Goal: Information Seeking & Learning: Check status

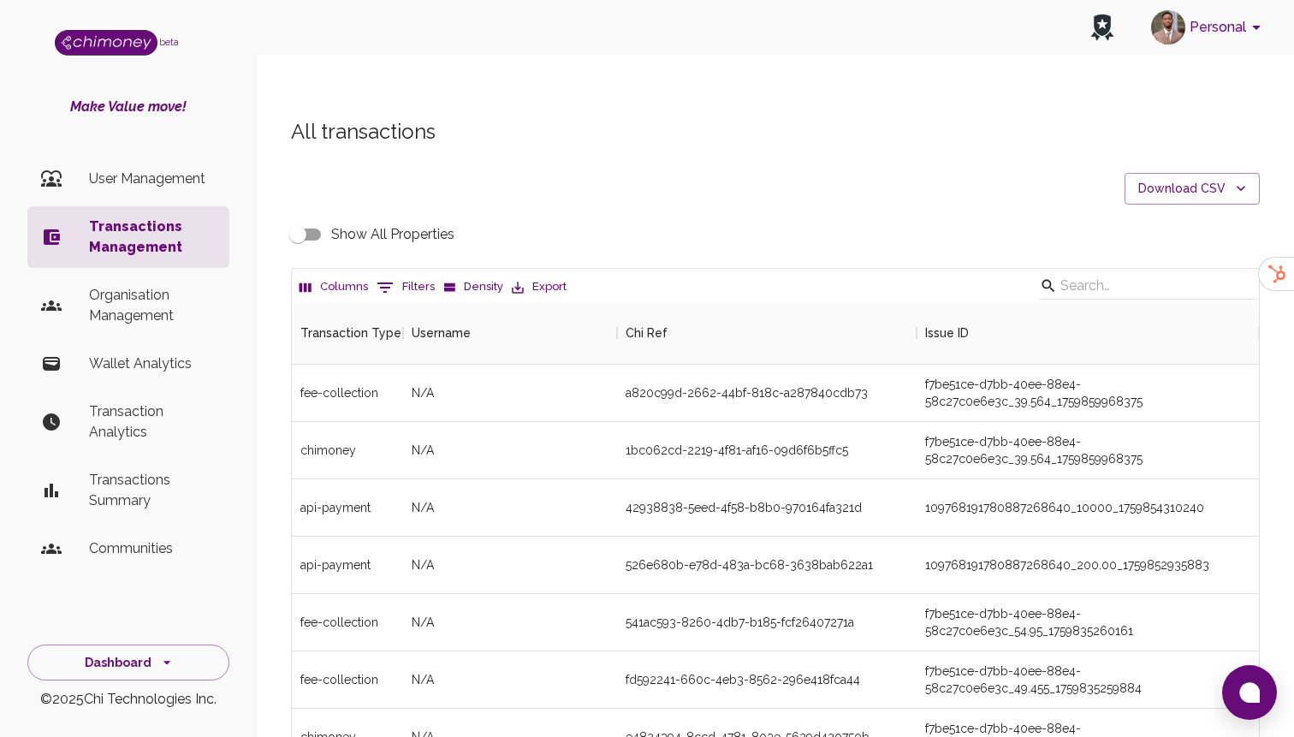
scroll to position [635, 967]
click at [398, 274] on button "0 Filters" at bounding box center [405, 287] width 67 height 27
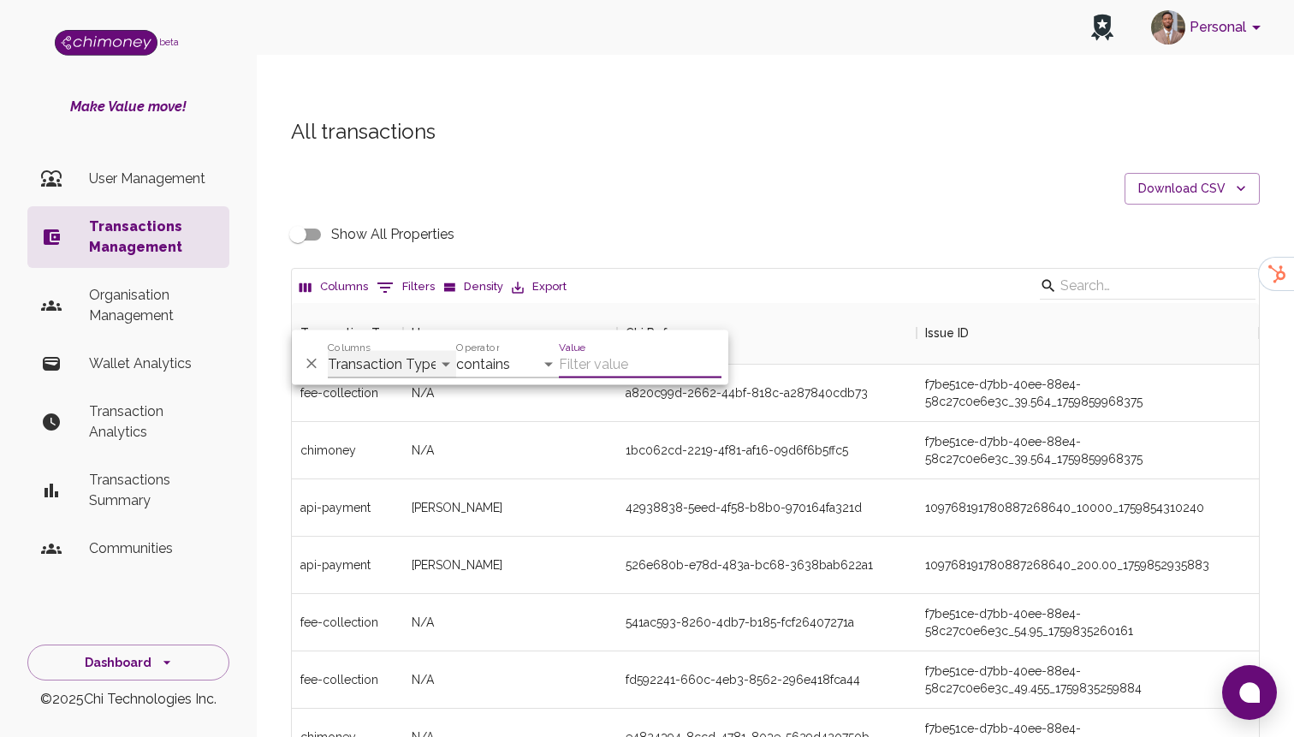
click at [394, 369] on select "Transaction Type Username Chi Ref Issue ID Value Amount Currency Fee ($) FX Rat…" at bounding box center [392, 364] width 128 height 27
select select "email"
click at [328, 351] on select "Transaction Type Username Chi Ref Issue ID Value Amount Currency Fee ($) FX Rat…" at bounding box center [392, 364] width 128 height 27
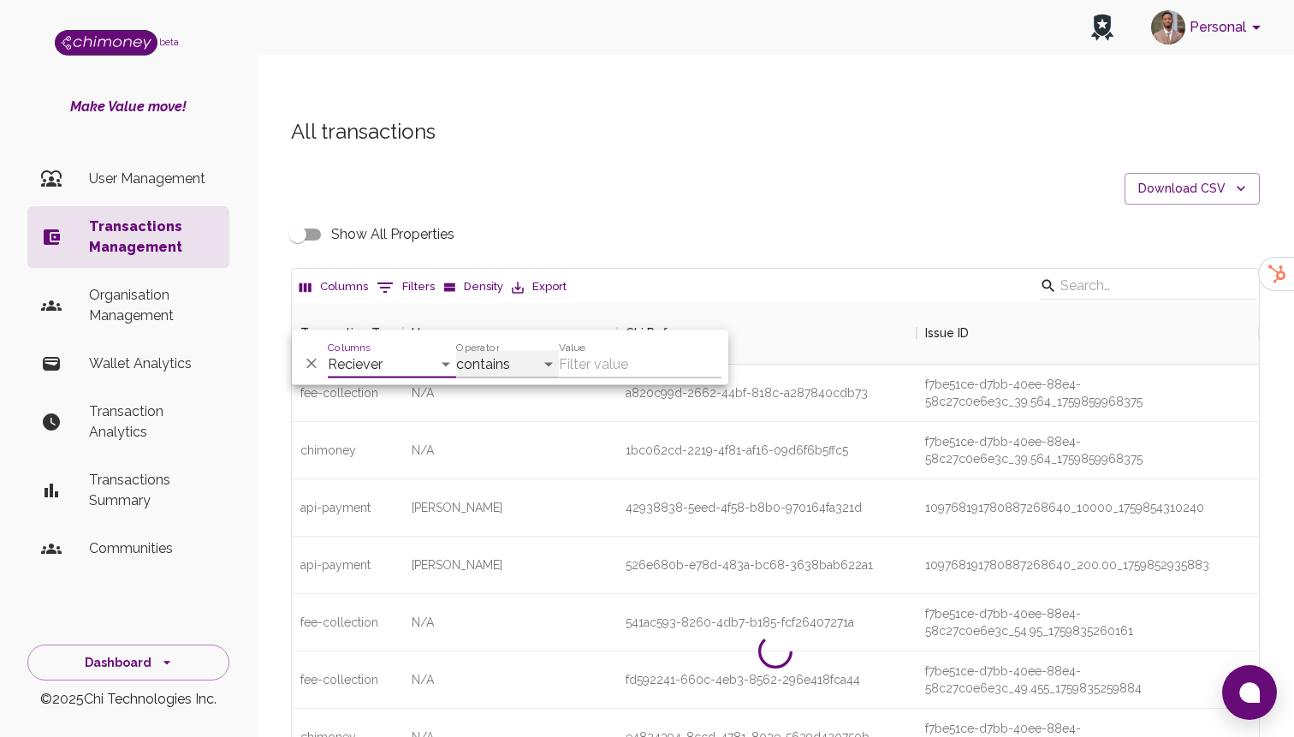
click at [501, 370] on select "contains equals starts with ends with is empty is not empty is any of" at bounding box center [507, 364] width 103 height 27
select select "equals"
click at [456, 351] on select "contains equals starts with ends with is empty is not empty is any of" at bounding box center [507, 364] width 103 height 27
click at [607, 360] on input "Value" at bounding box center [640, 364] width 163 height 27
paste input "[EMAIL_ADDRESS][DOMAIN_NAME]"
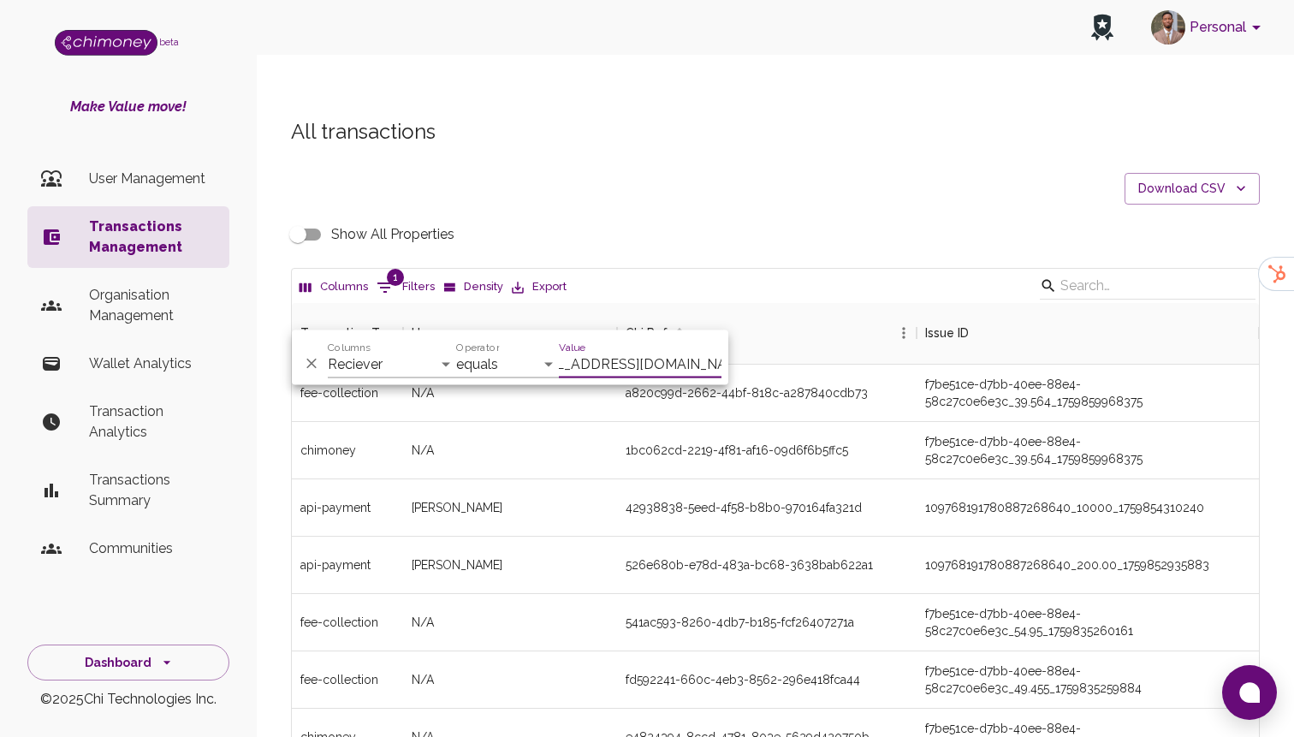
scroll to position [176, 967]
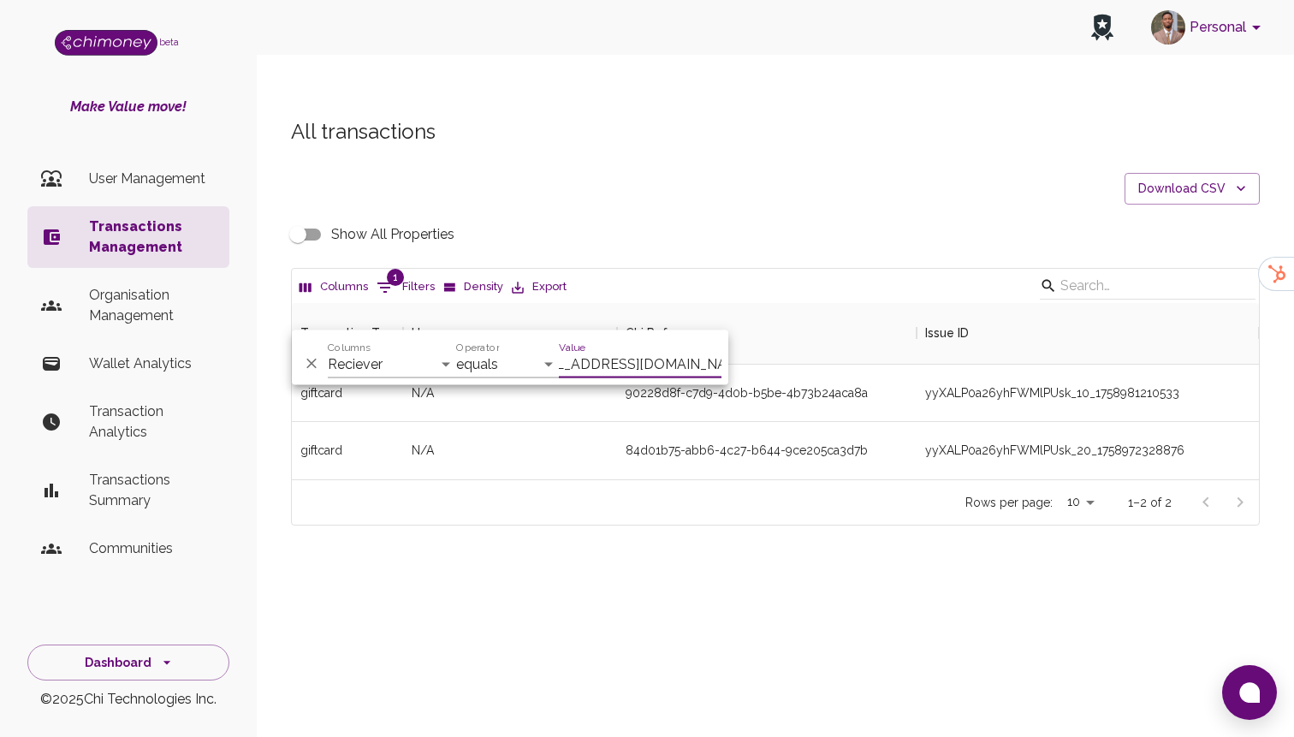
type input "[EMAIL_ADDRESS][DOMAIN_NAME]"
click at [768, 487] on div "Rows per page: 10 10 1–2 of 2" at bounding box center [775, 501] width 967 height 45
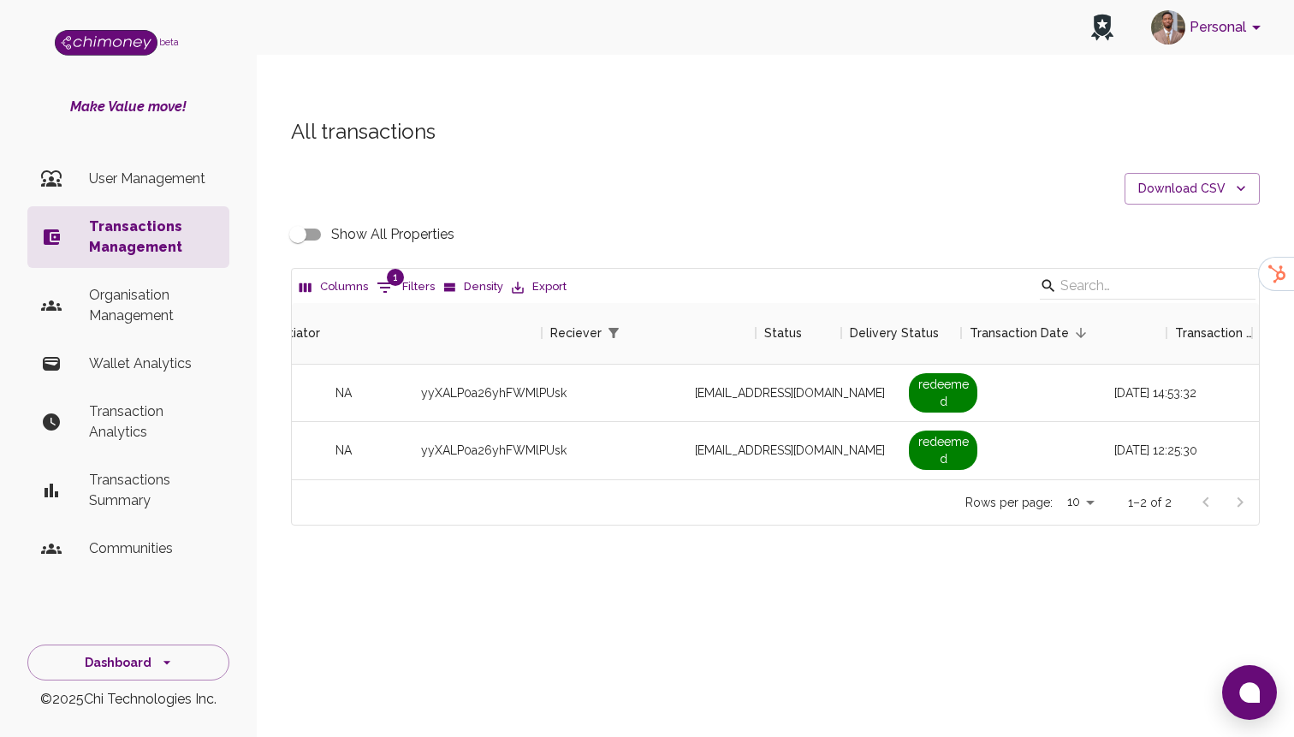
scroll to position [0, 1472]
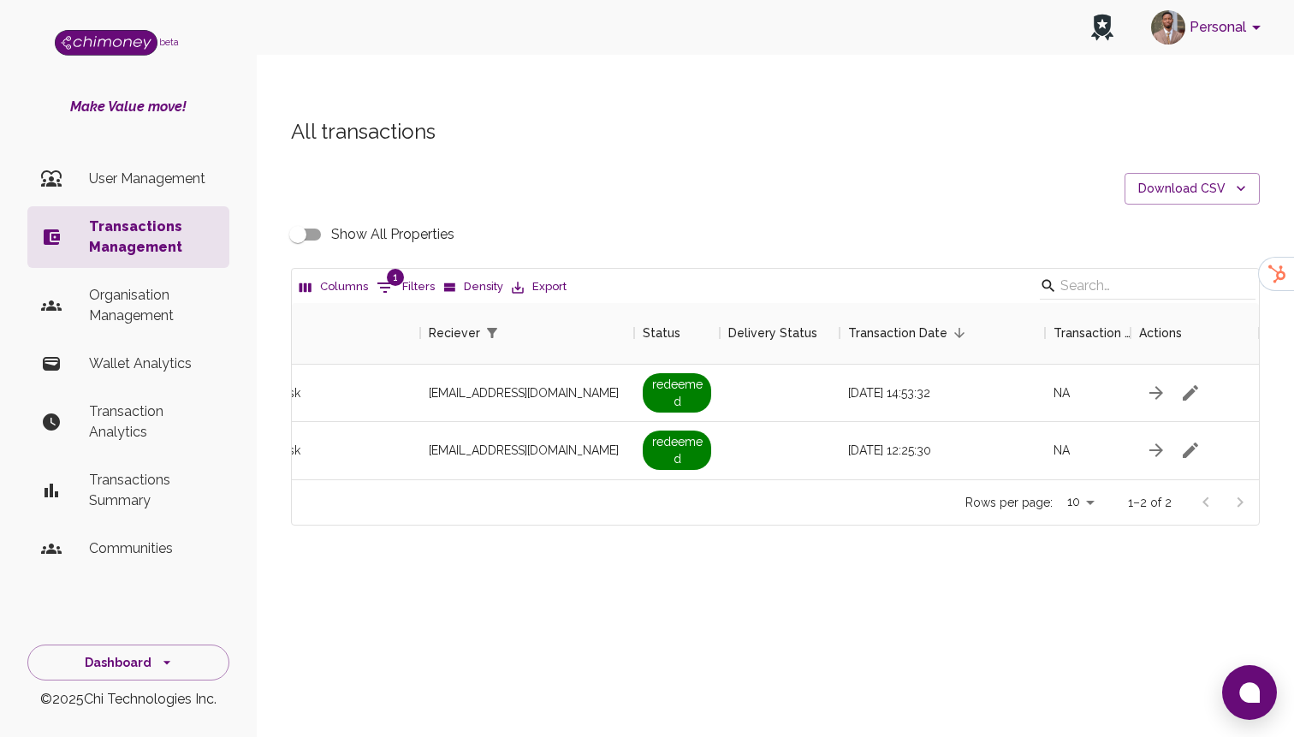
click at [303, 218] on input "Show All Properties" at bounding box center [298, 234] width 98 height 33
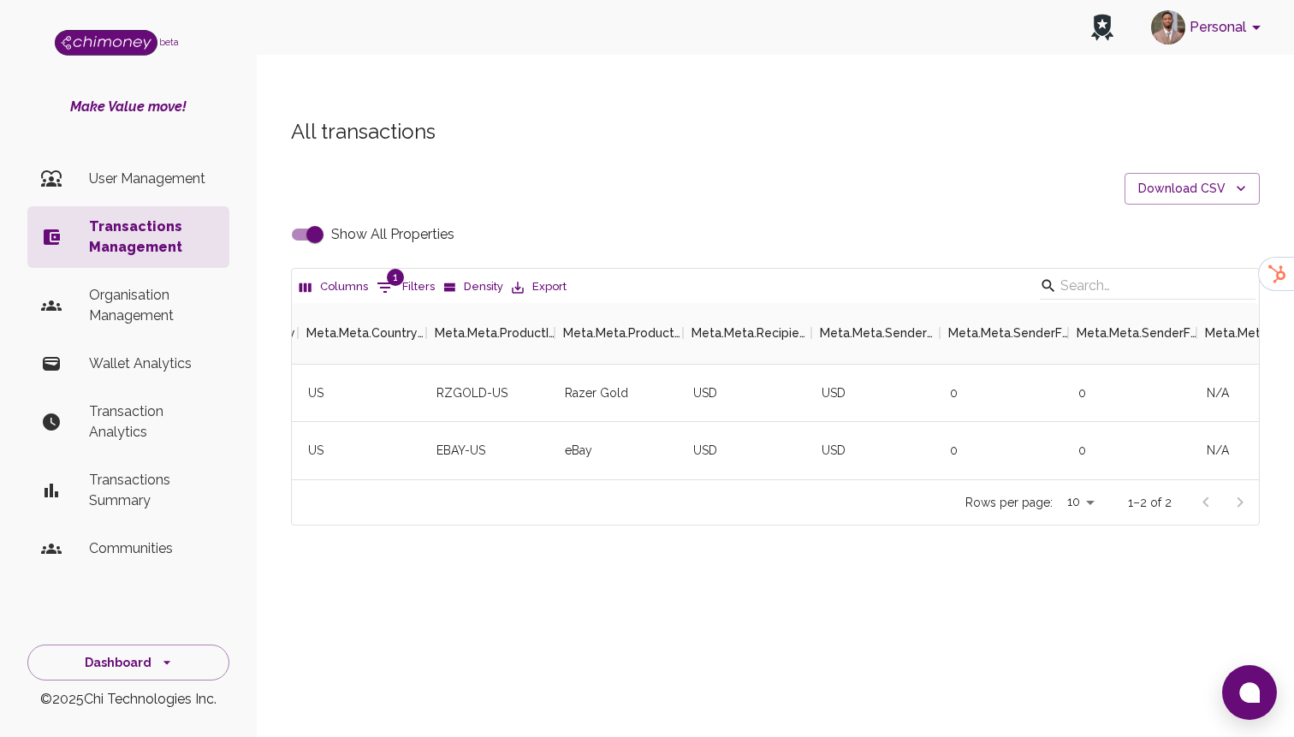
scroll to position [0, 6542]
click at [307, 218] on input "Show All Properties" at bounding box center [315, 234] width 98 height 33
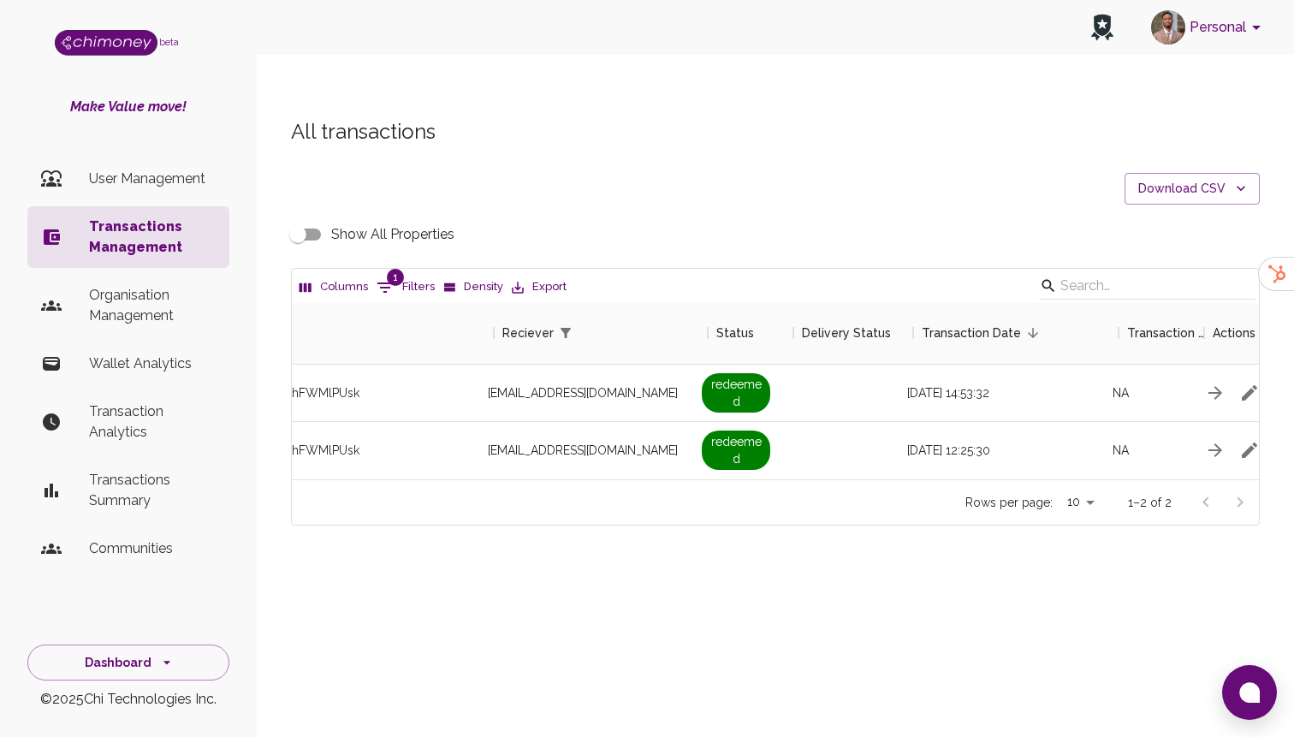
scroll to position [0, 1429]
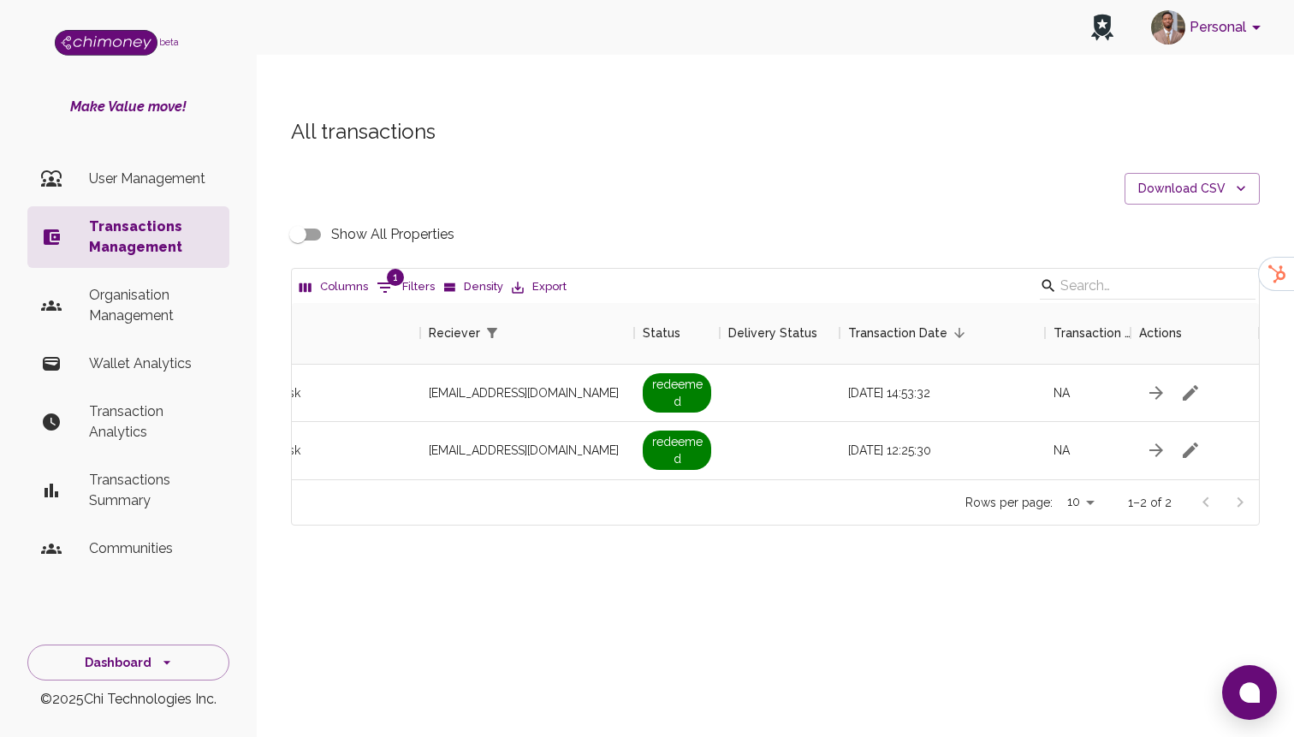
click at [302, 218] on input "Show All Properties" at bounding box center [298, 234] width 98 height 33
checkbox input "true"
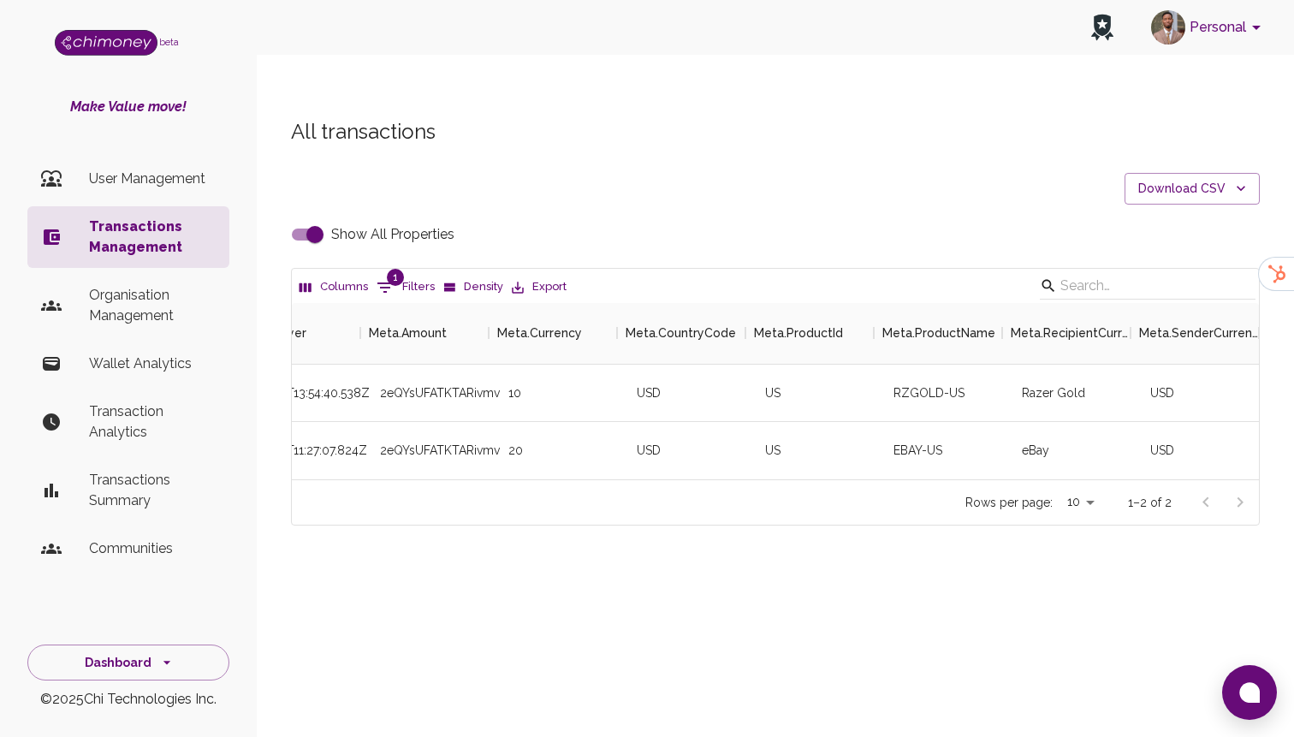
scroll to position [0, 3910]
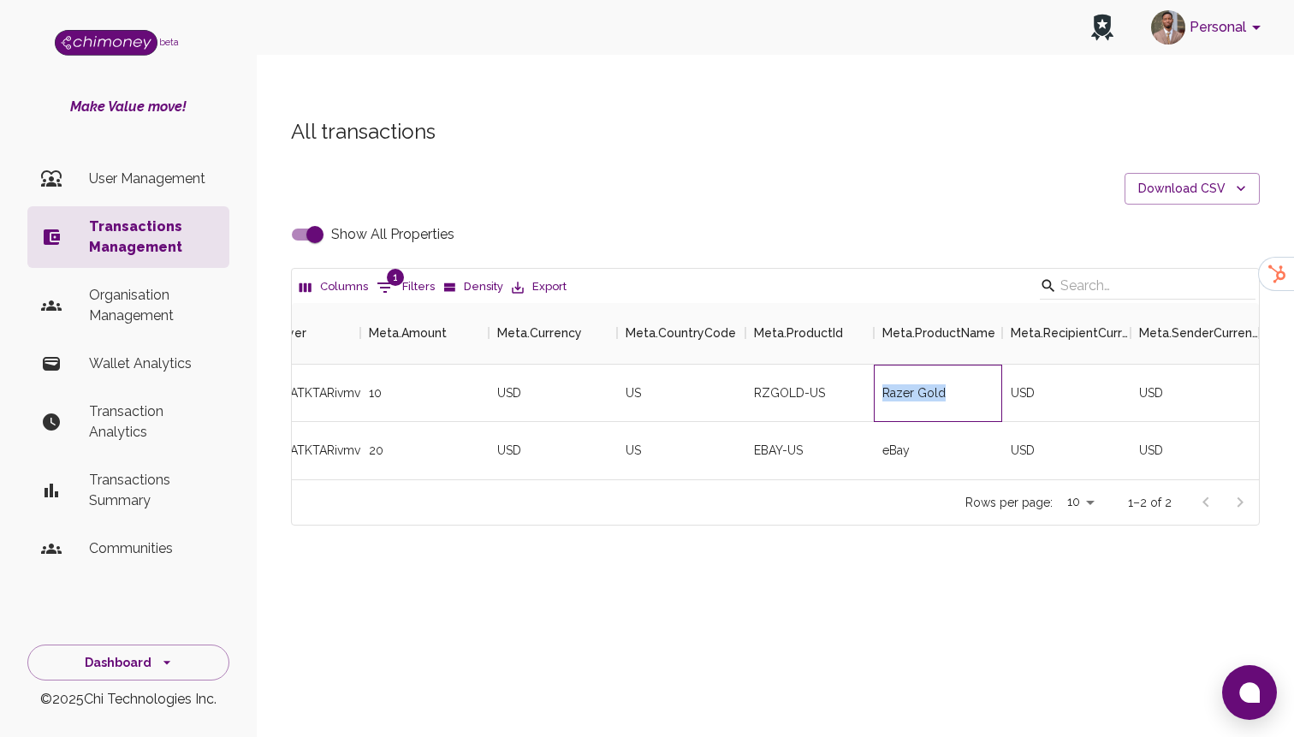
drag, startPoint x: 879, startPoint y: 358, endPoint x: 993, endPoint y: 359, distance: 113.8
click at [993, 364] on div "Razer Gold" at bounding box center [938, 392] width 128 height 57
copy div "Razer Gold"
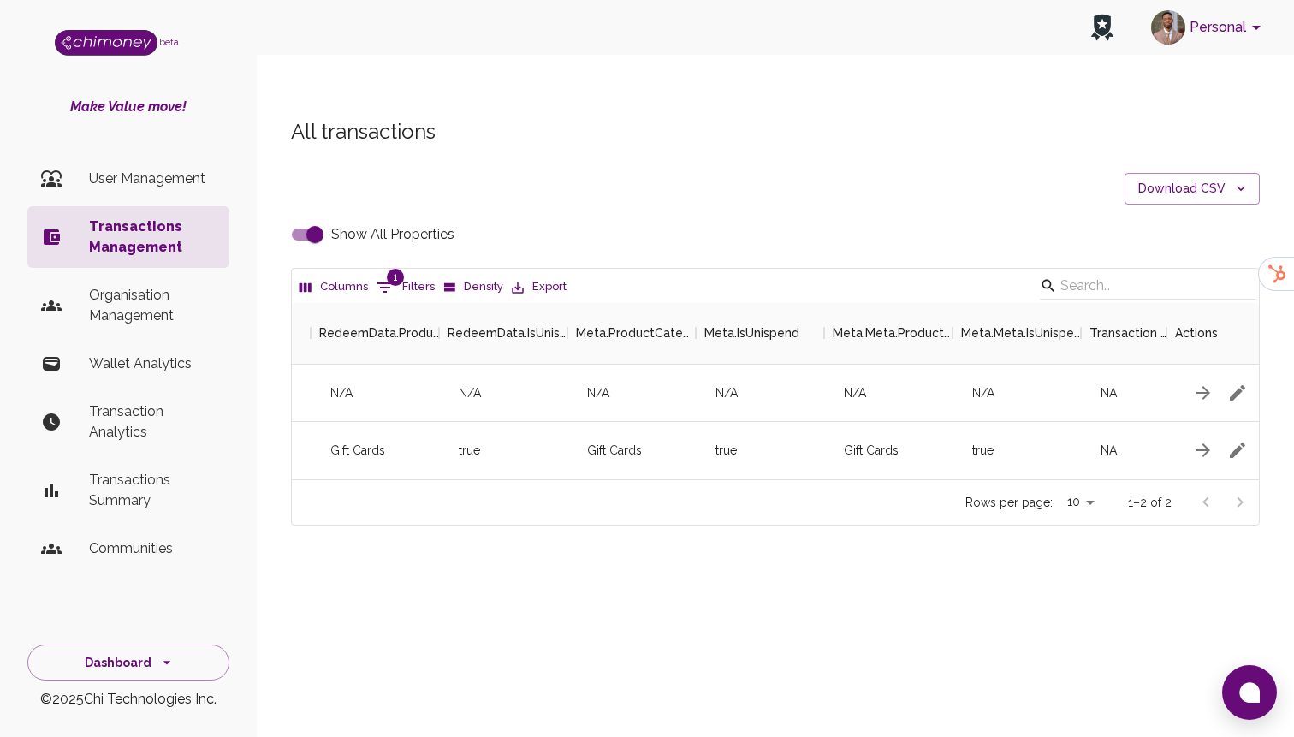
scroll to position [0, 9735]
click at [1225, 382] on icon "button" at bounding box center [1226, 392] width 21 height 21
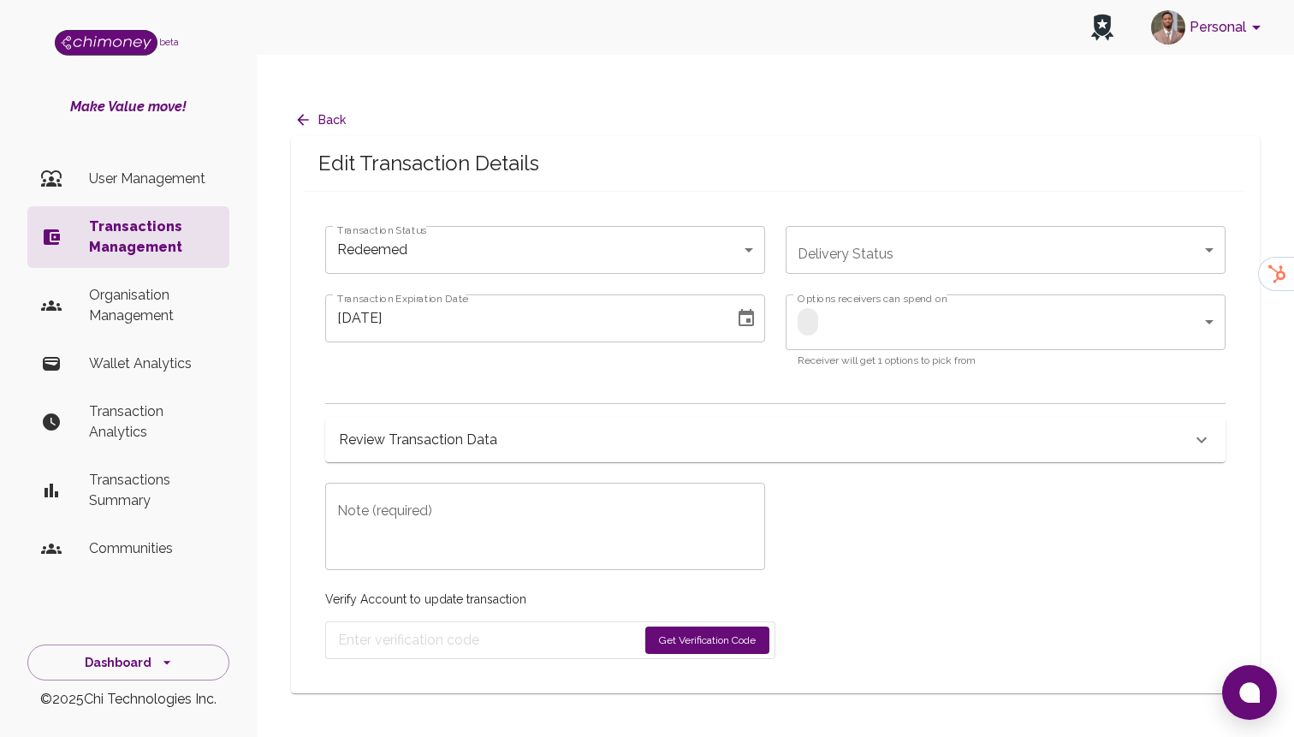
click at [707, 428] on div "Review Transaction Data" at bounding box center [765, 440] width 852 height 24
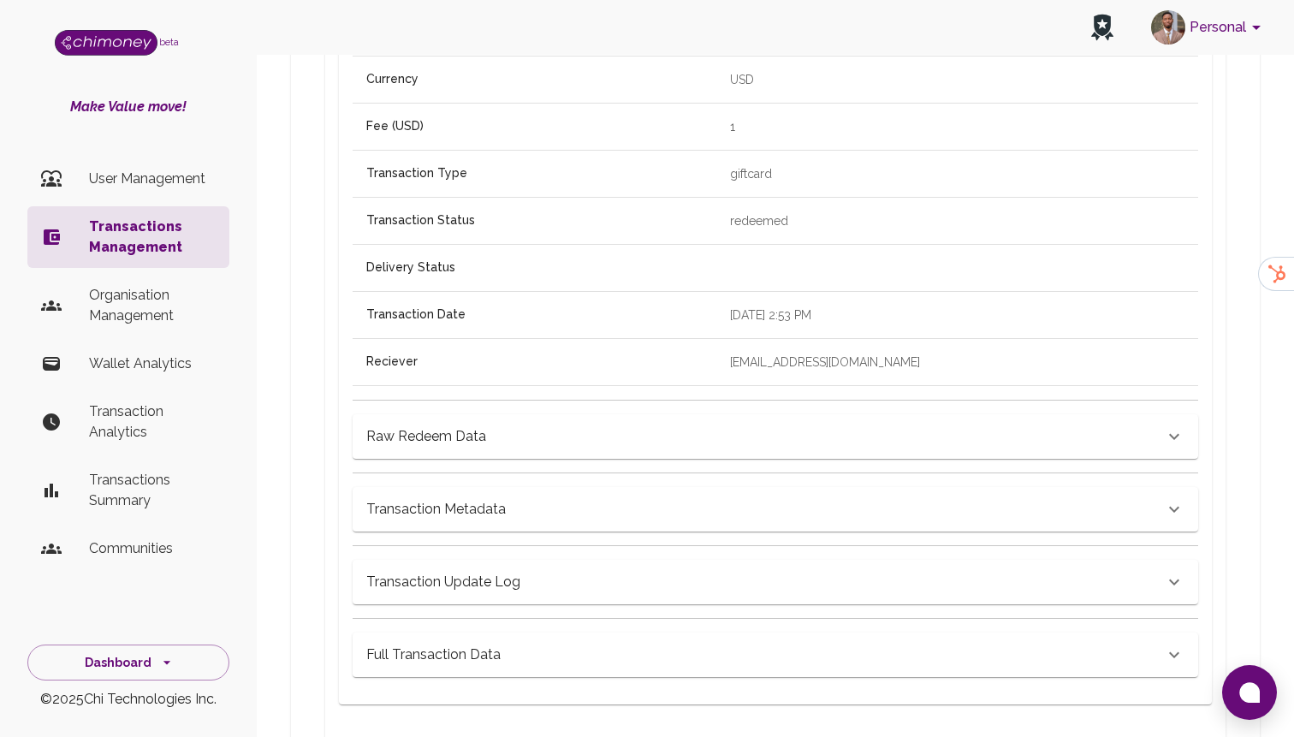
click at [615, 424] on div "Raw Redeem Data" at bounding box center [764, 436] width 797 height 24
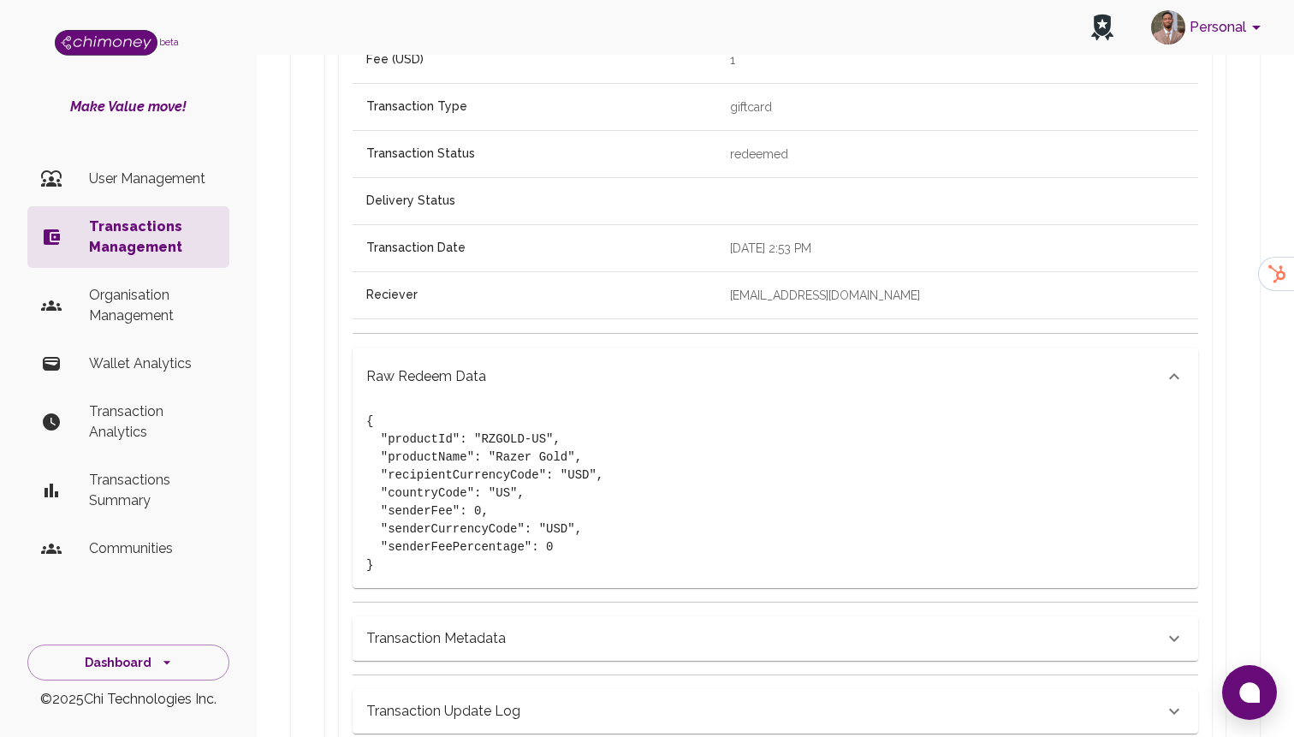
scroll to position [750, 0]
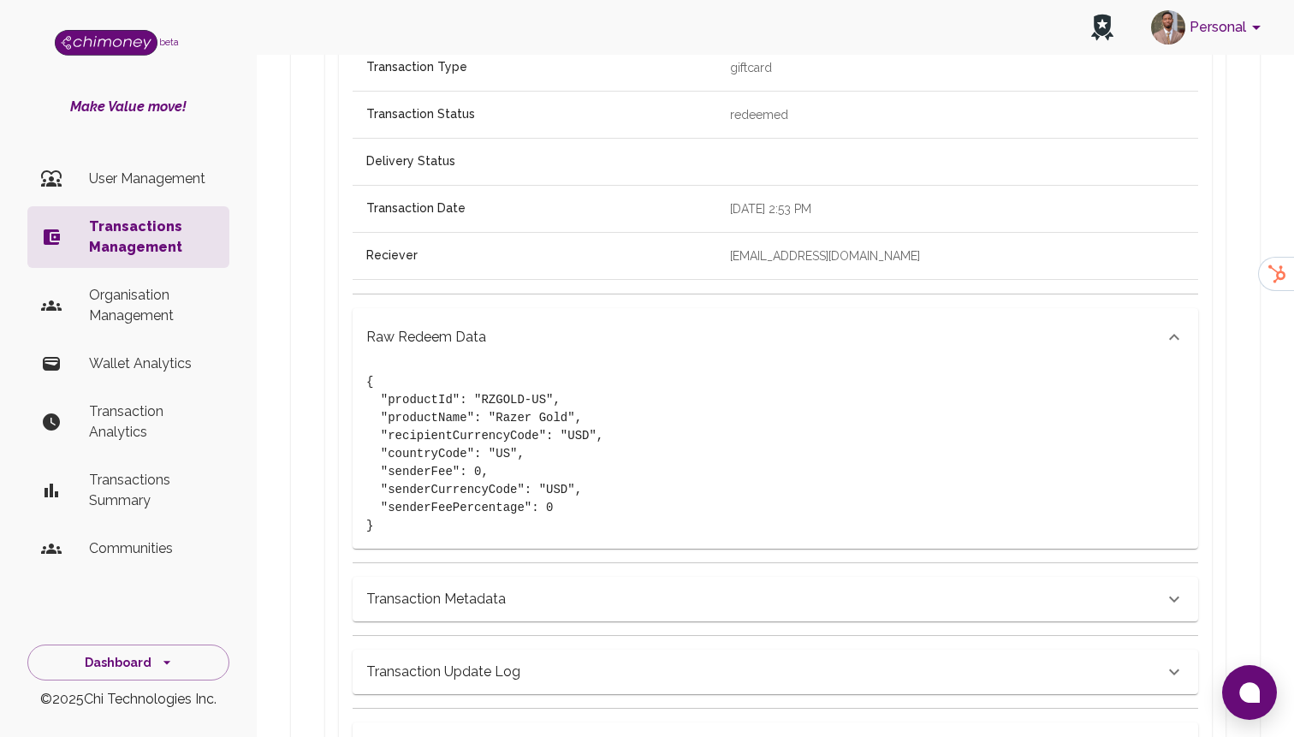
click at [592, 599] on div "ChiRef 90228d8f-c7d9-4d0b-b5be-4b73b24aca8a Amount (USD) 10.00 Currency USD Fee…" at bounding box center [768, 305] width 859 height 924
click at [590, 587] on div "Transaction Metadata" at bounding box center [764, 599] width 797 height 24
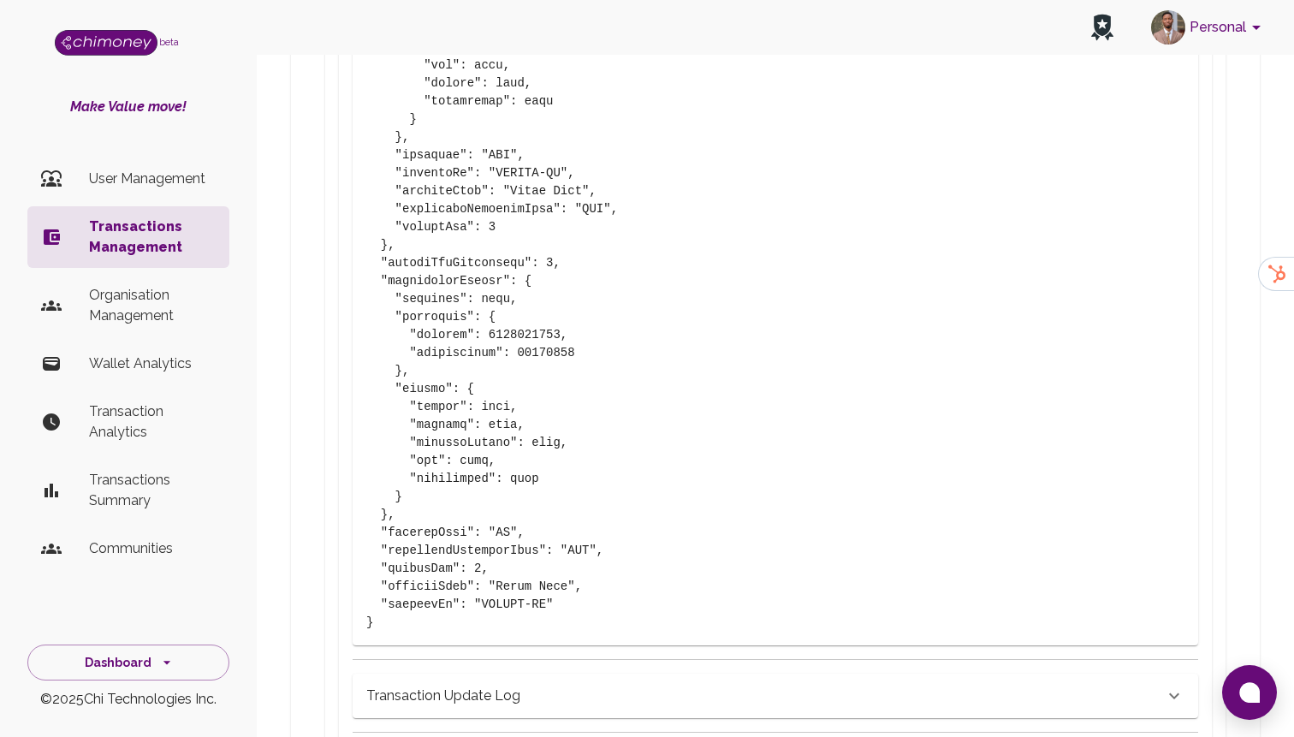
scroll to position [1923, 0]
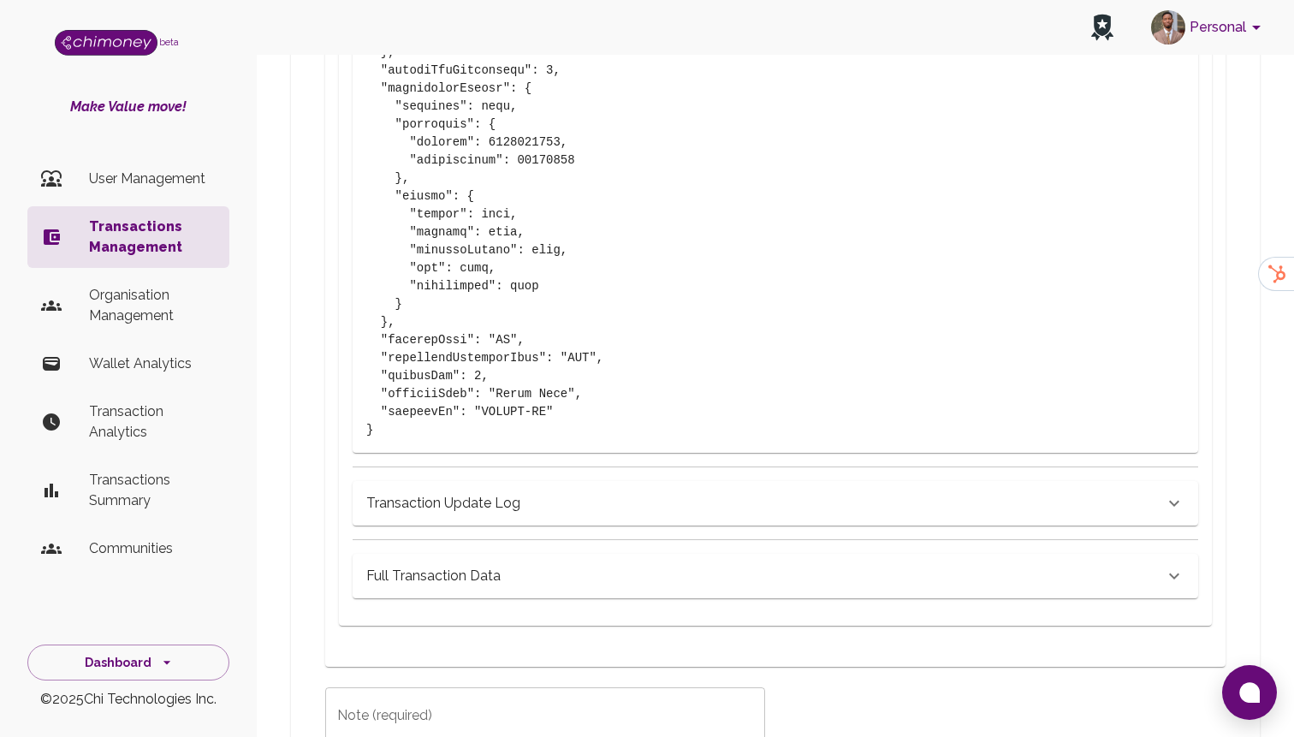
click at [524, 481] on div "Transaction Update Log" at bounding box center [775, 503] width 845 height 44
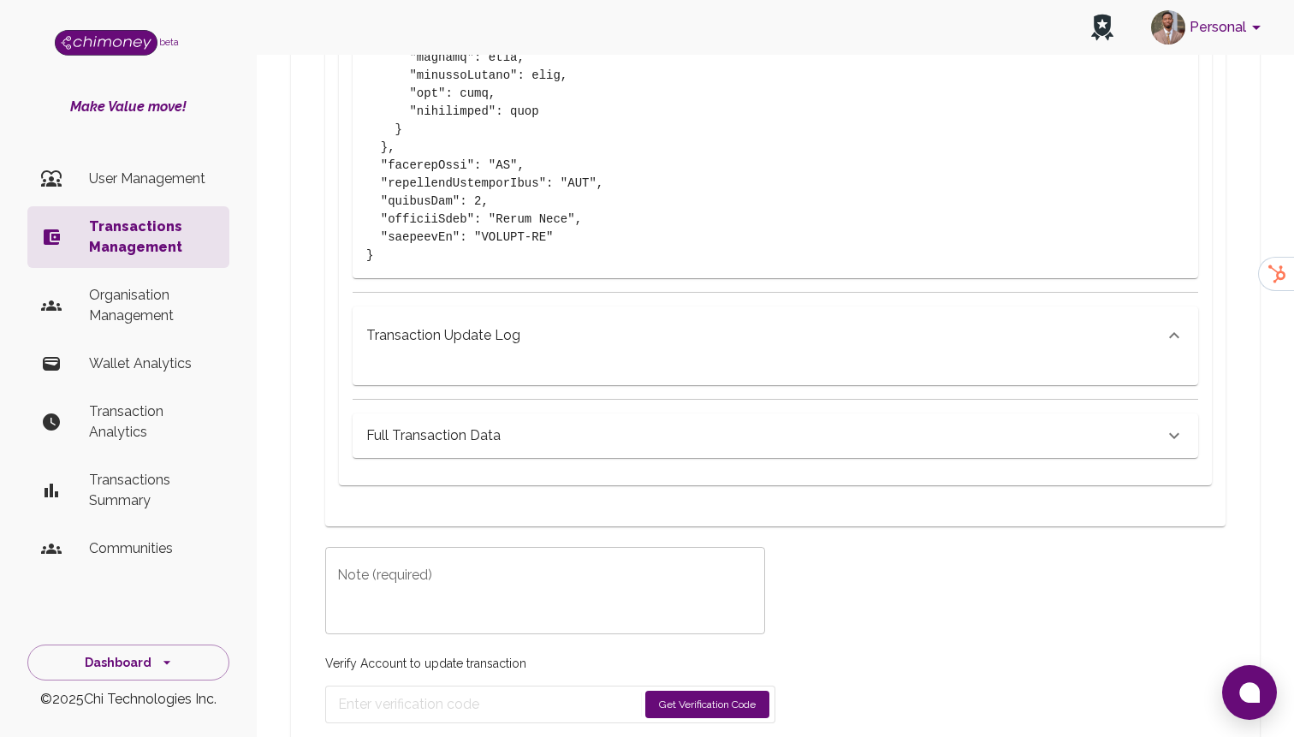
click at [512, 424] on div "Full Transaction Data" at bounding box center [764, 436] width 797 height 24
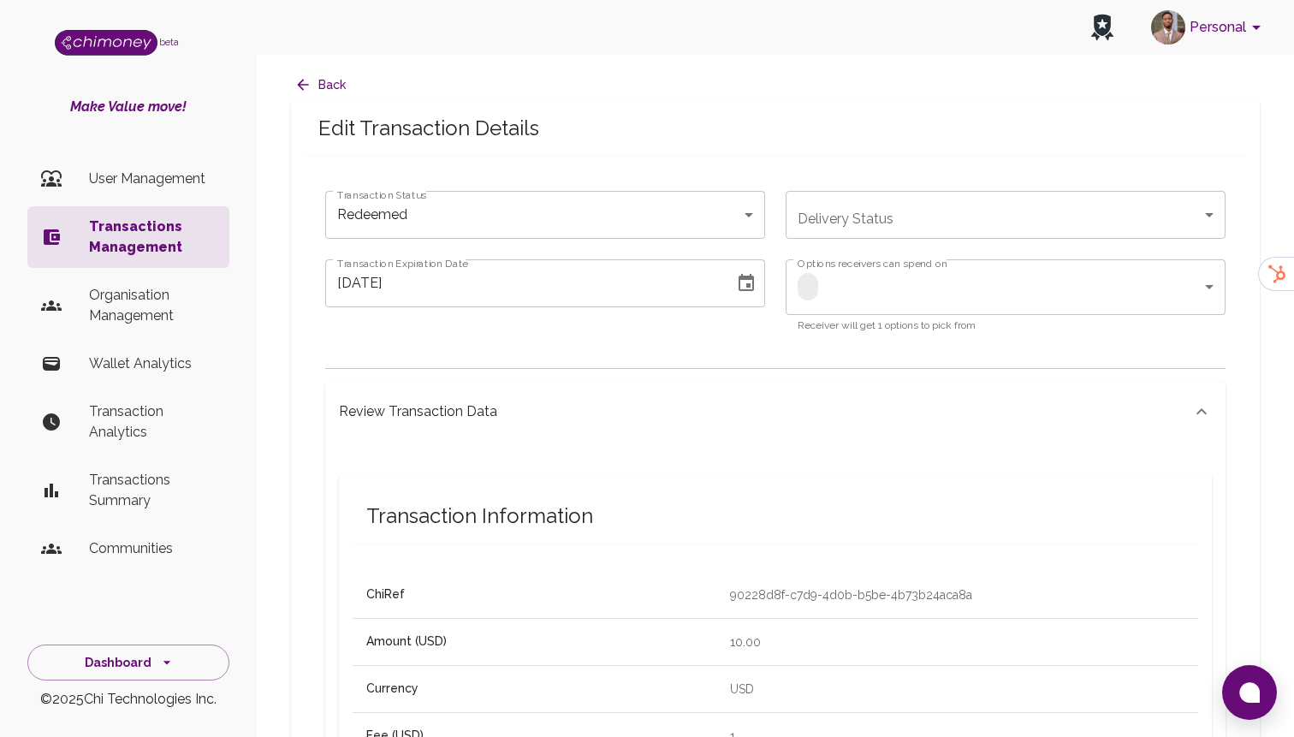
scroll to position [37, 0]
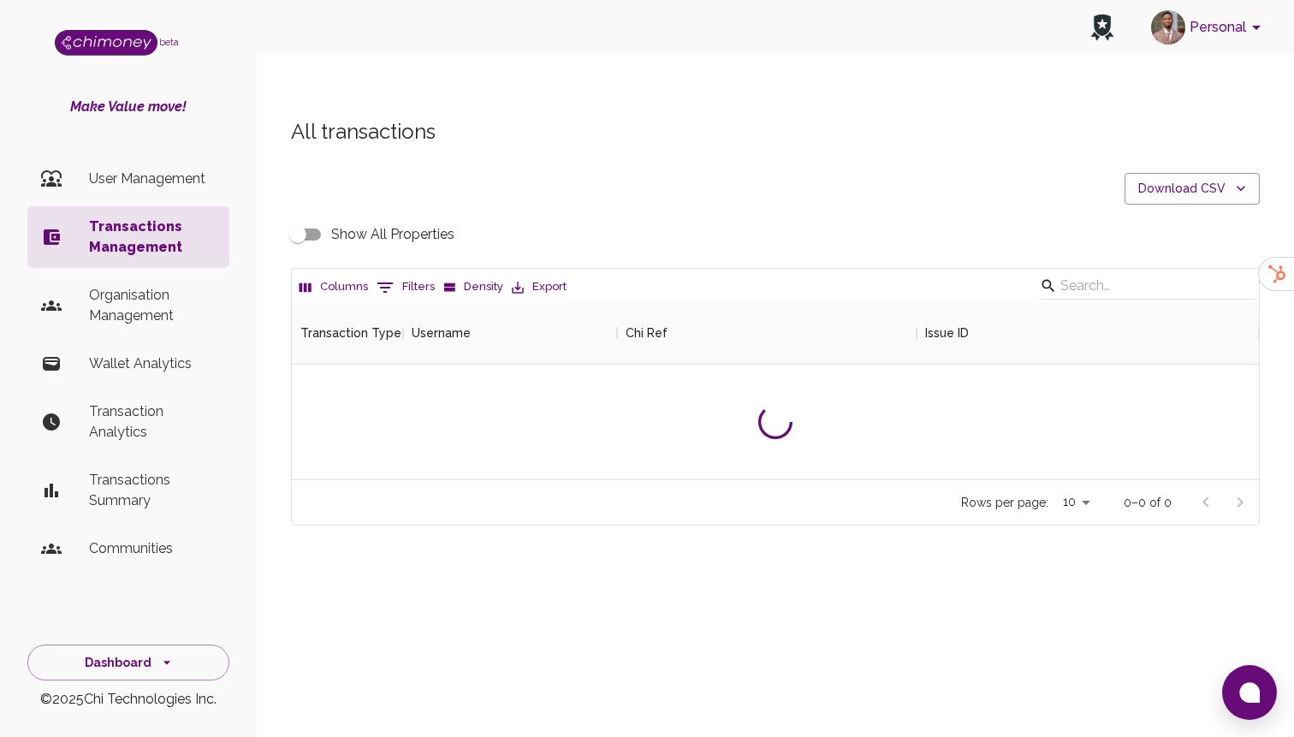
scroll to position [176, 967]
click at [420, 274] on button "0 Filters" at bounding box center [405, 287] width 67 height 27
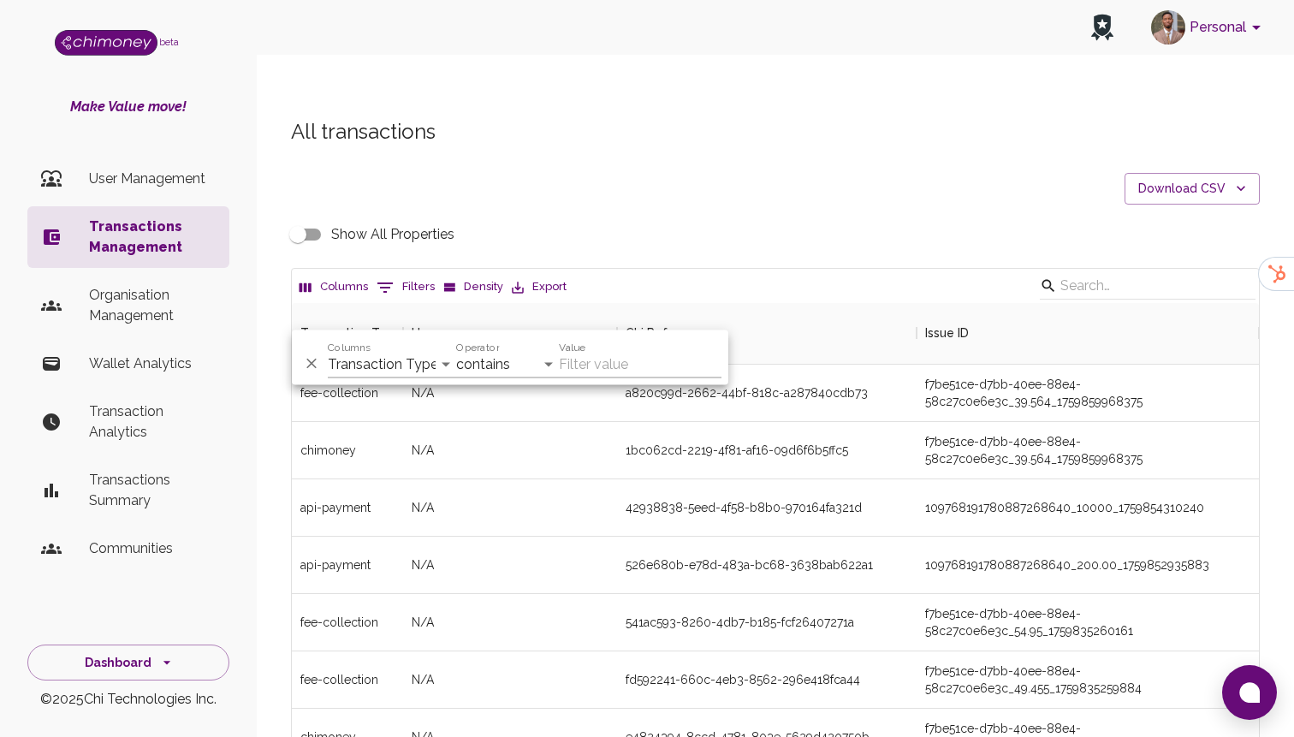
scroll to position [635, 967]
click at [415, 364] on select "Transaction Type Username Chi Ref Issue ID Value Amount Currency Fee ($) FX Rat…" at bounding box center [392, 364] width 128 height 27
select select "email"
click at [328, 351] on select "Transaction Type Username Chi Ref Issue ID Value Amount Currency Fee ($) FX Rat…" at bounding box center [392, 364] width 128 height 27
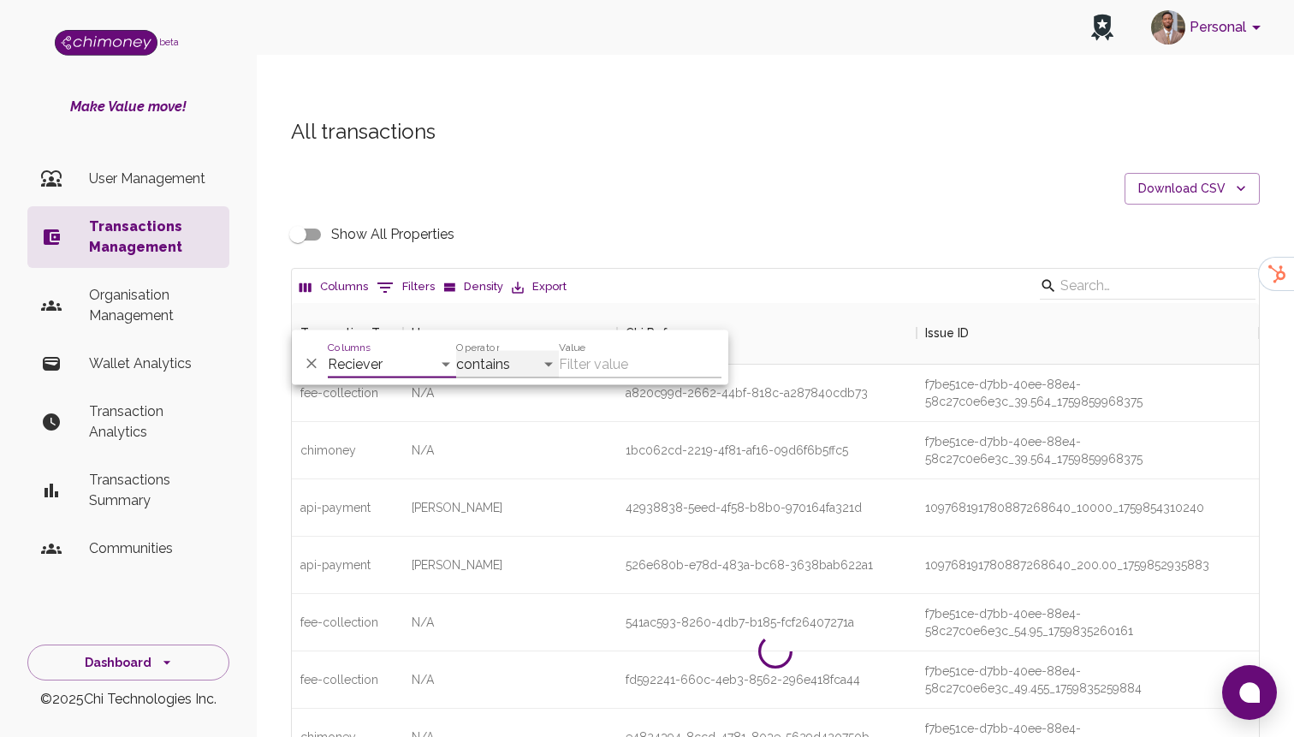
click at [537, 358] on select "contains equals starts with ends with is empty is not empty is any of" at bounding box center [507, 364] width 103 height 27
select select "equals"
click at [456, 351] on select "contains equals starts with ends with is empty is not empty is any of" at bounding box center [507, 364] width 103 height 27
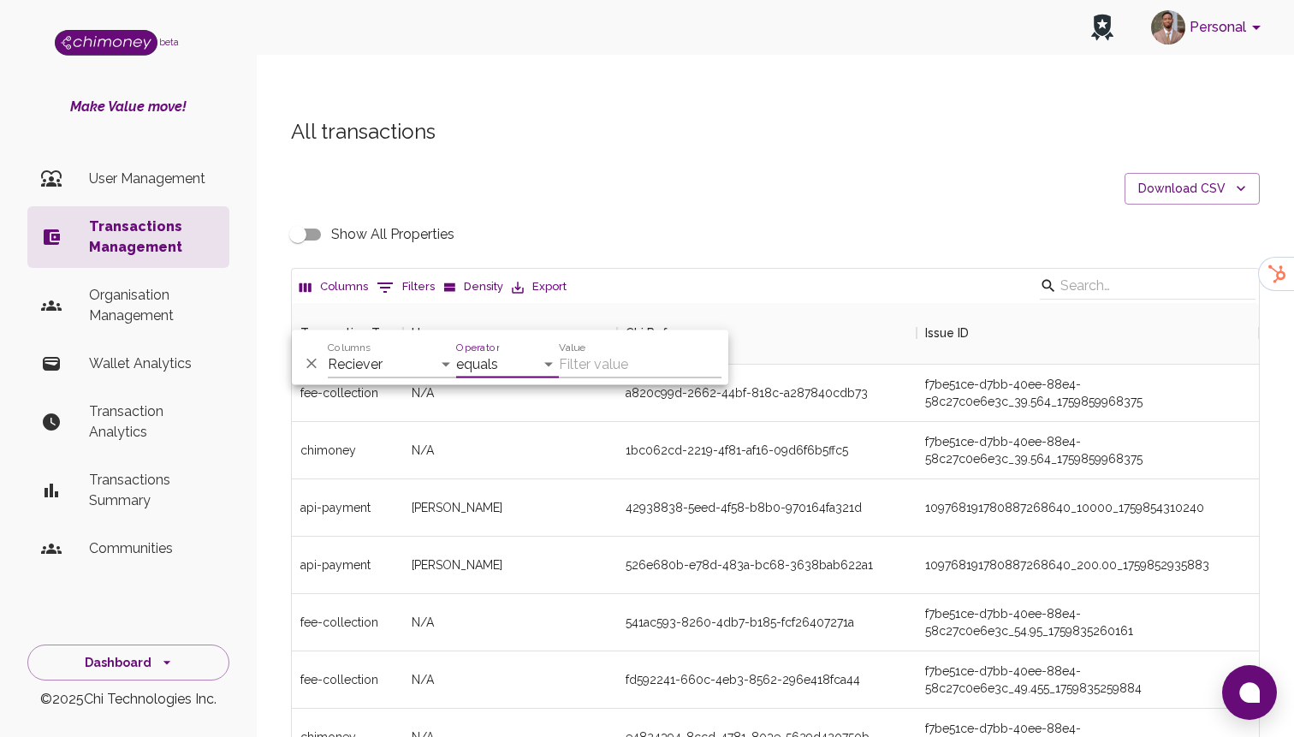
click at [621, 359] on input "Value" at bounding box center [640, 364] width 163 height 27
paste input "[EMAIL_ADDRESS][DOMAIN_NAME]"
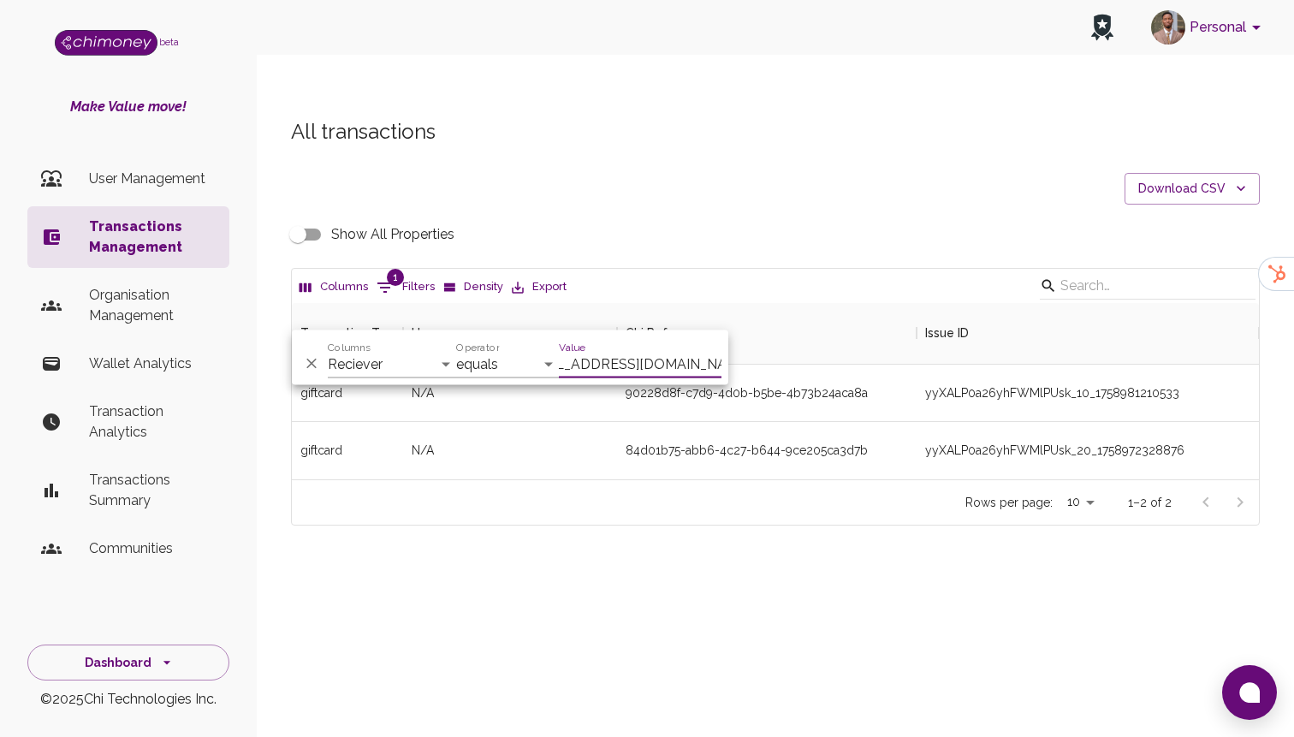
scroll to position [176, 967]
type input "[EMAIL_ADDRESS][DOMAIN_NAME]"
click at [600, 422] on div "N/A" at bounding box center [510, 450] width 214 height 57
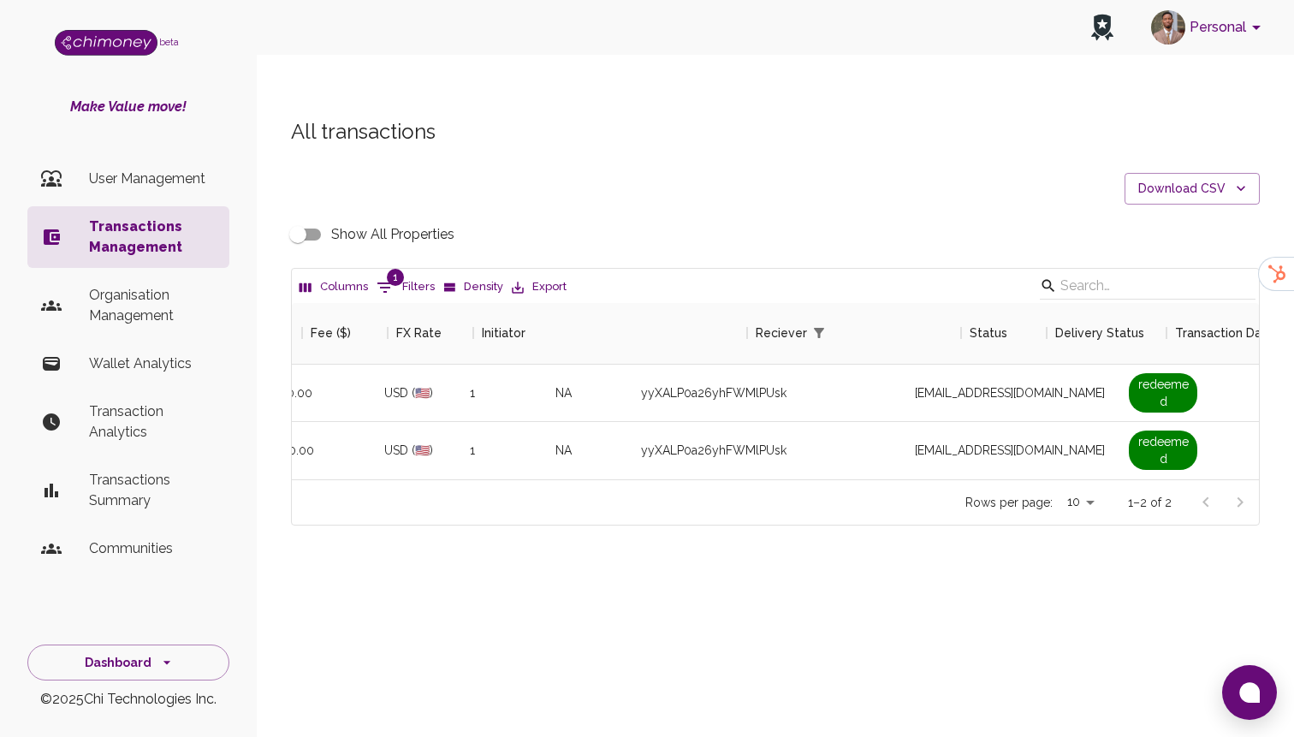
scroll to position [0, 1472]
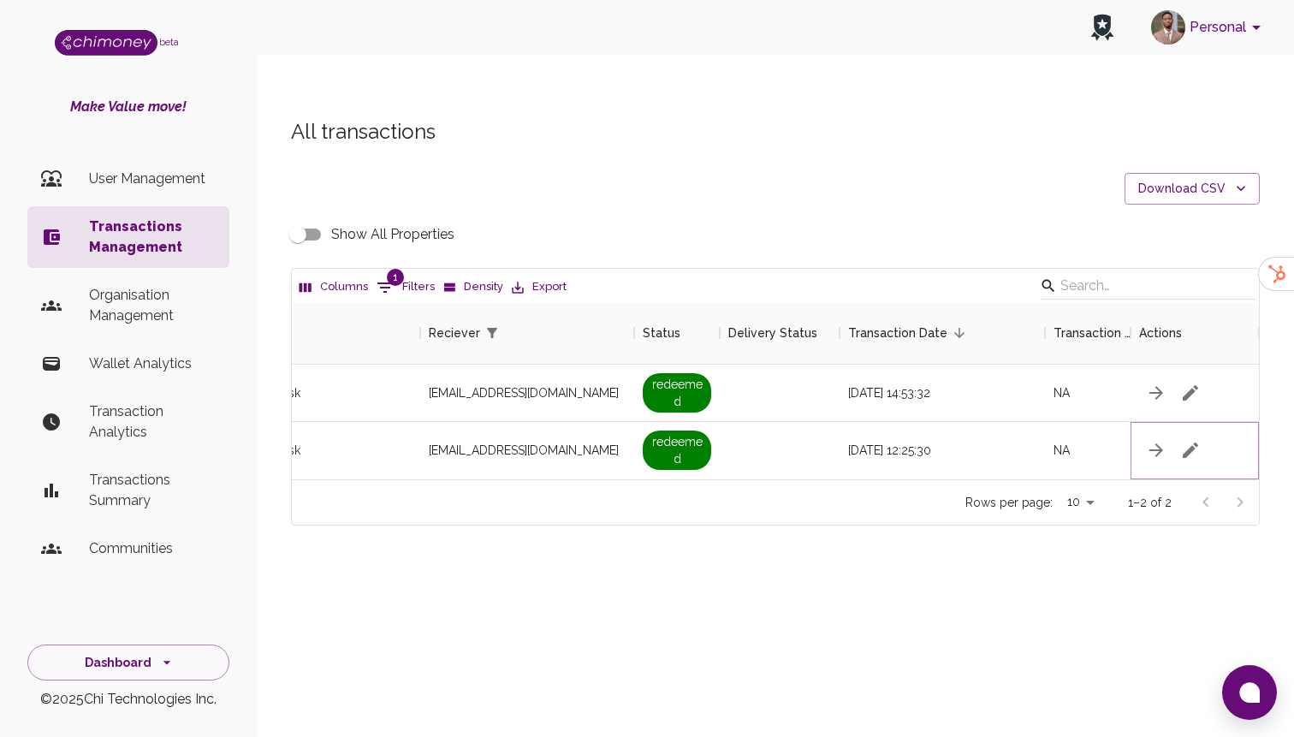
click at [1185, 440] on icon "button" at bounding box center [1190, 450] width 21 height 21
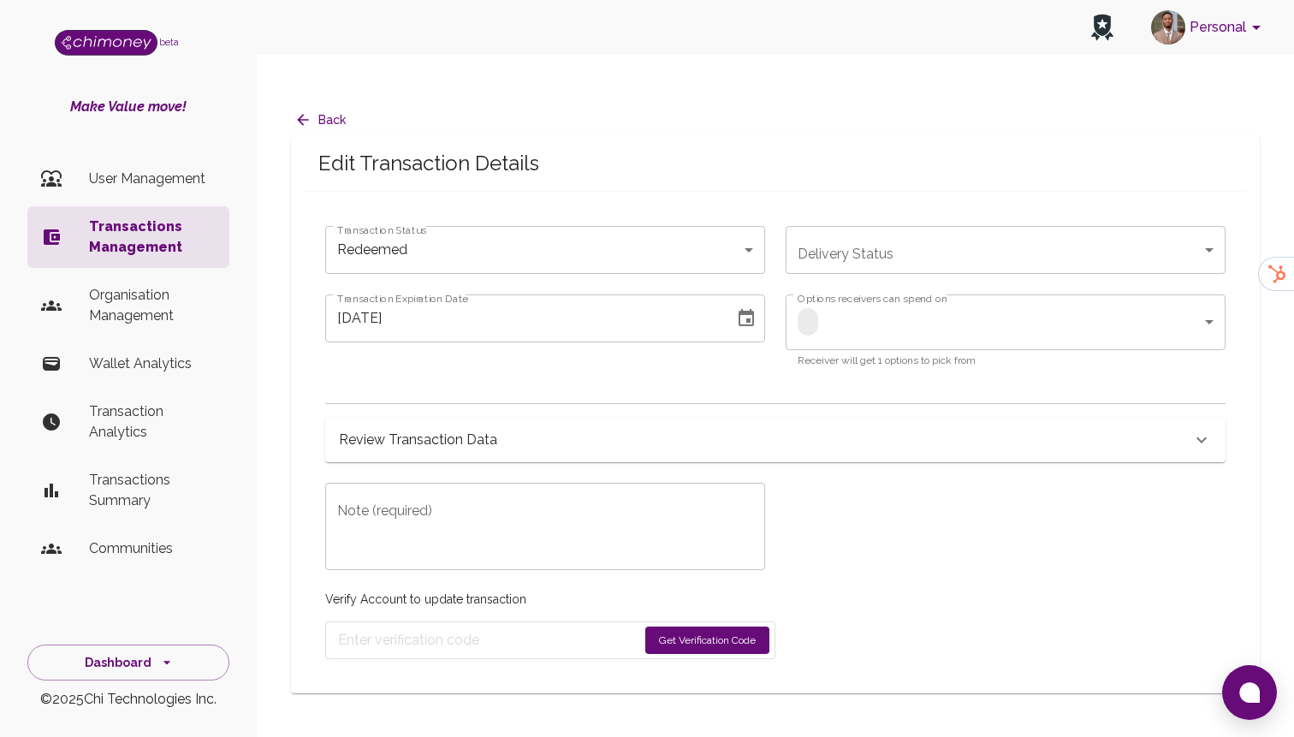
click at [500, 428] on div "Review Transaction Data" at bounding box center [765, 440] width 852 height 24
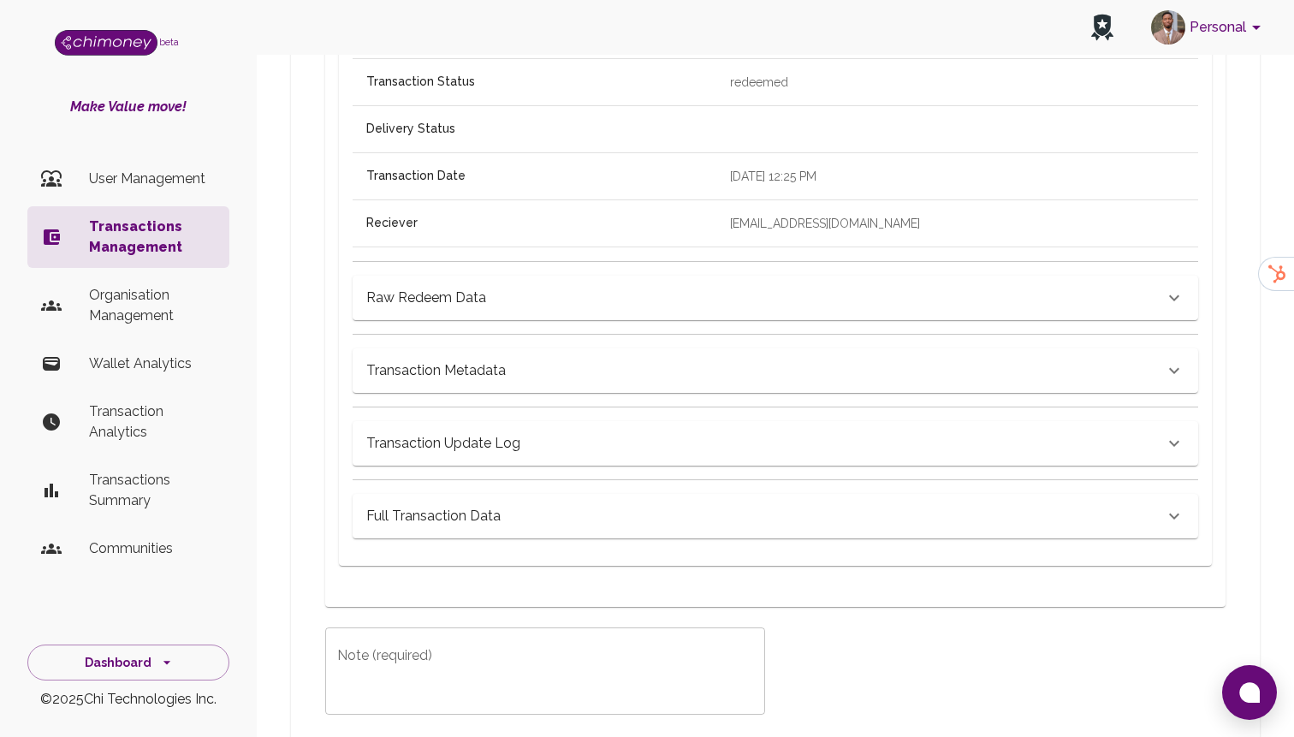
click at [499, 504] on div "Full Transaction Data" at bounding box center [764, 516] width 797 height 24
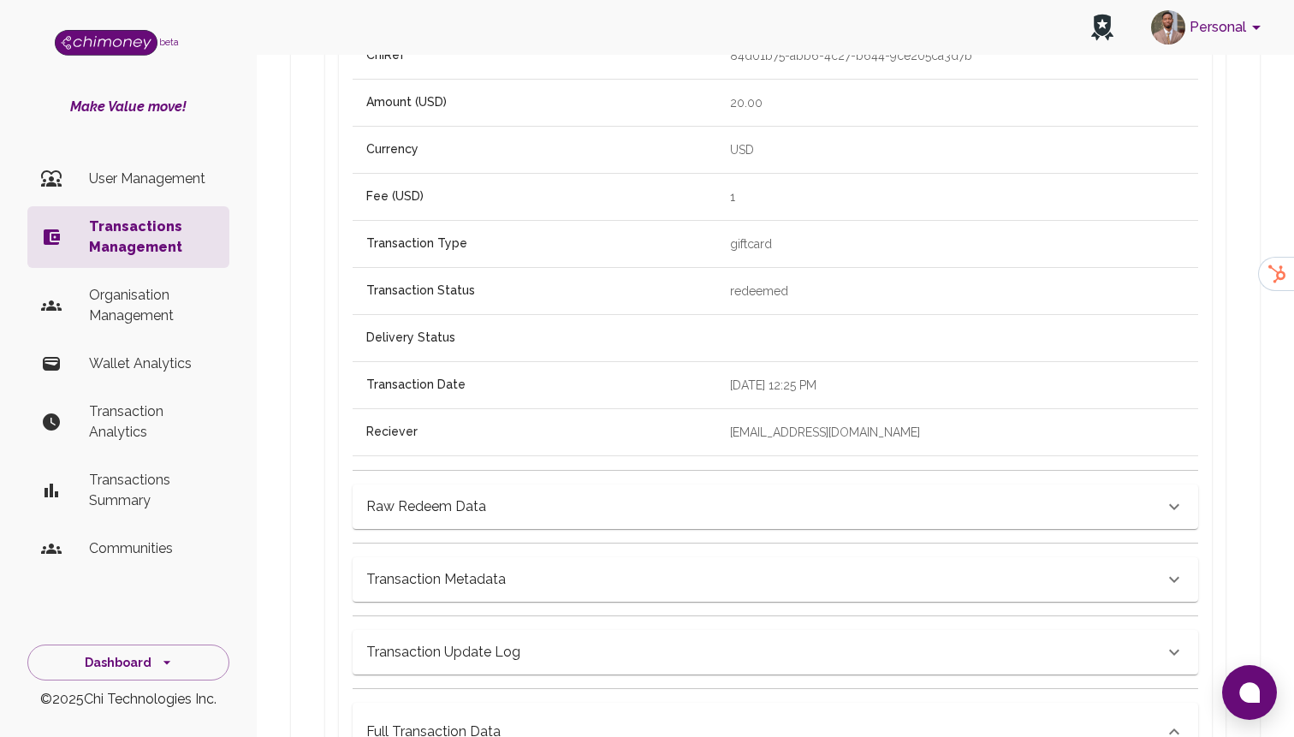
scroll to position [117, 0]
